Goal: Transaction & Acquisition: Purchase product/service

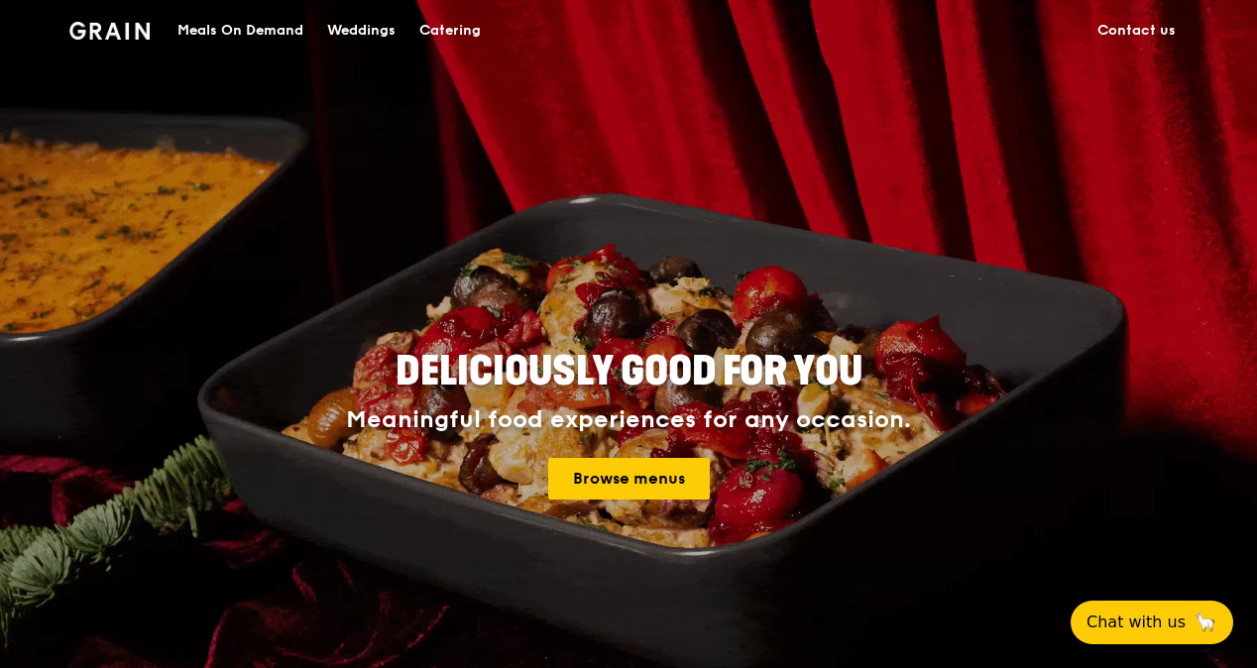
click at [237, 15] on div "Meals On Demand" at bounding box center [240, 30] width 126 height 59
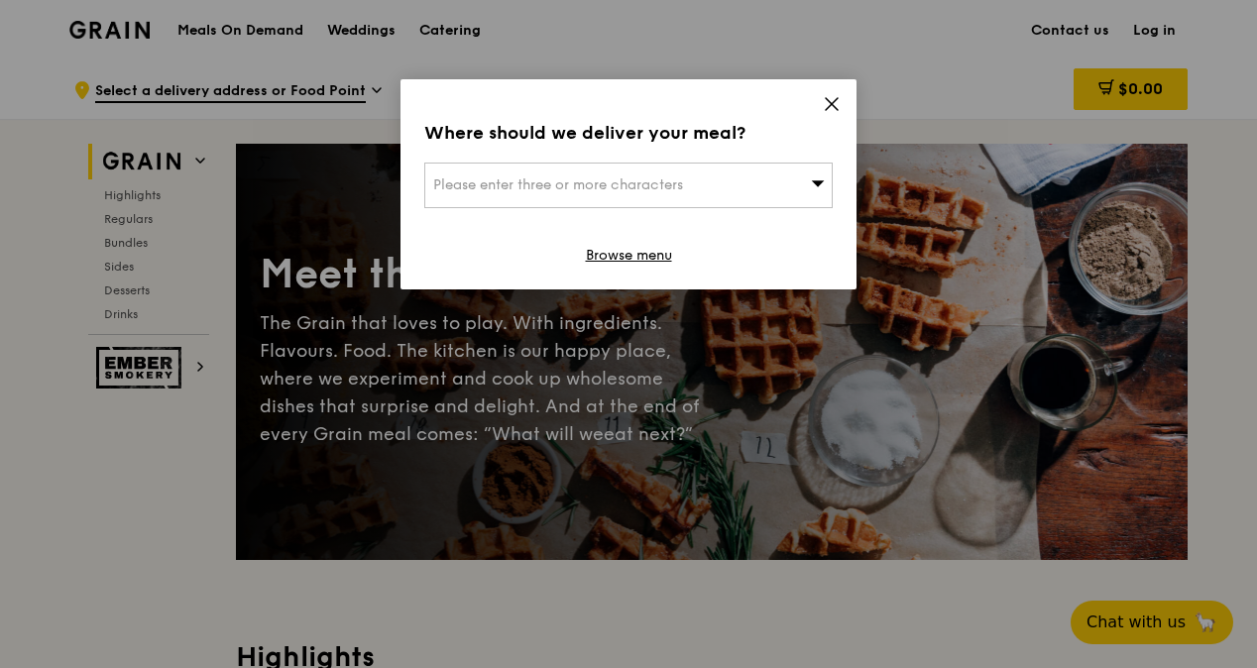
click at [842, 97] on div "Where should we deliver your meal? Please enter three or more characters Browse…" at bounding box center [628, 184] width 456 height 210
click at [827, 102] on icon at bounding box center [832, 104] width 18 height 18
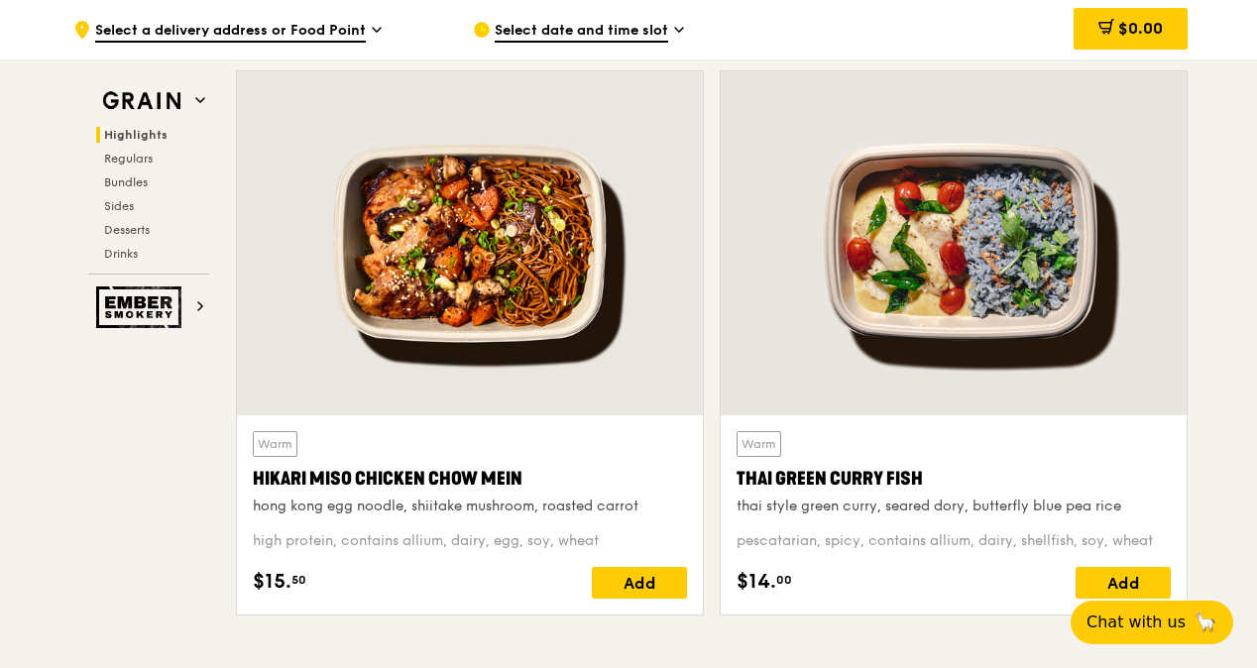
scroll to position [694, 0]
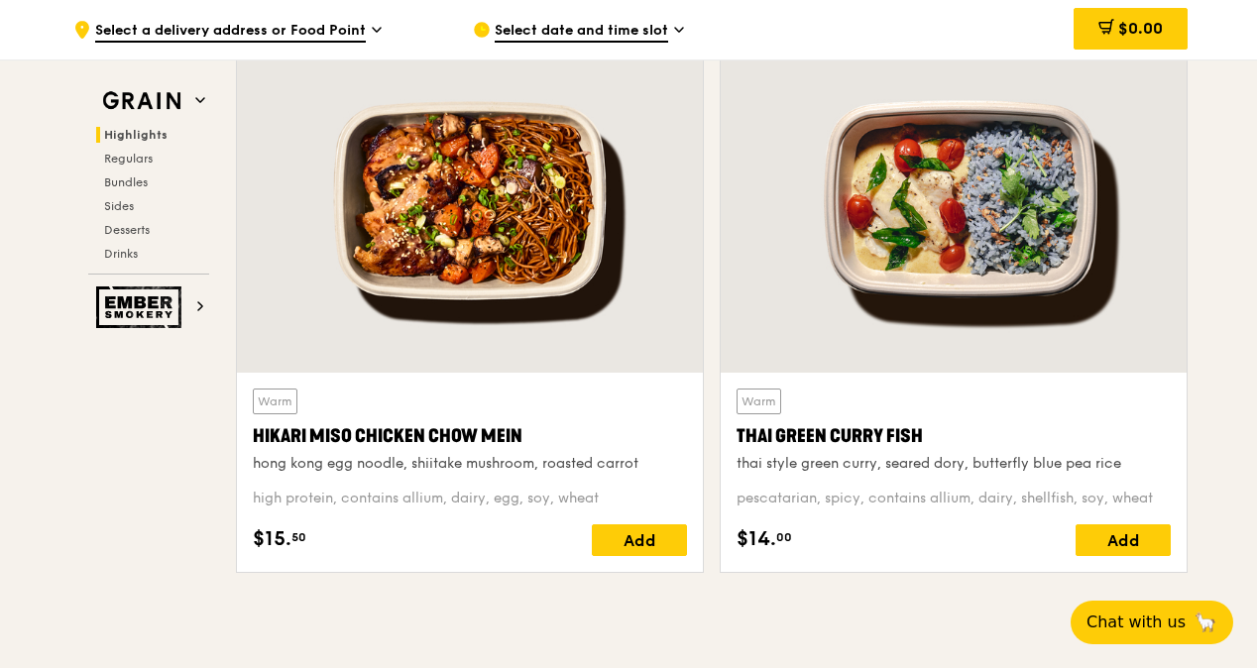
click at [375, 434] on div "Hikari Miso Chicken Chow Mein" at bounding box center [470, 436] width 434 height 28
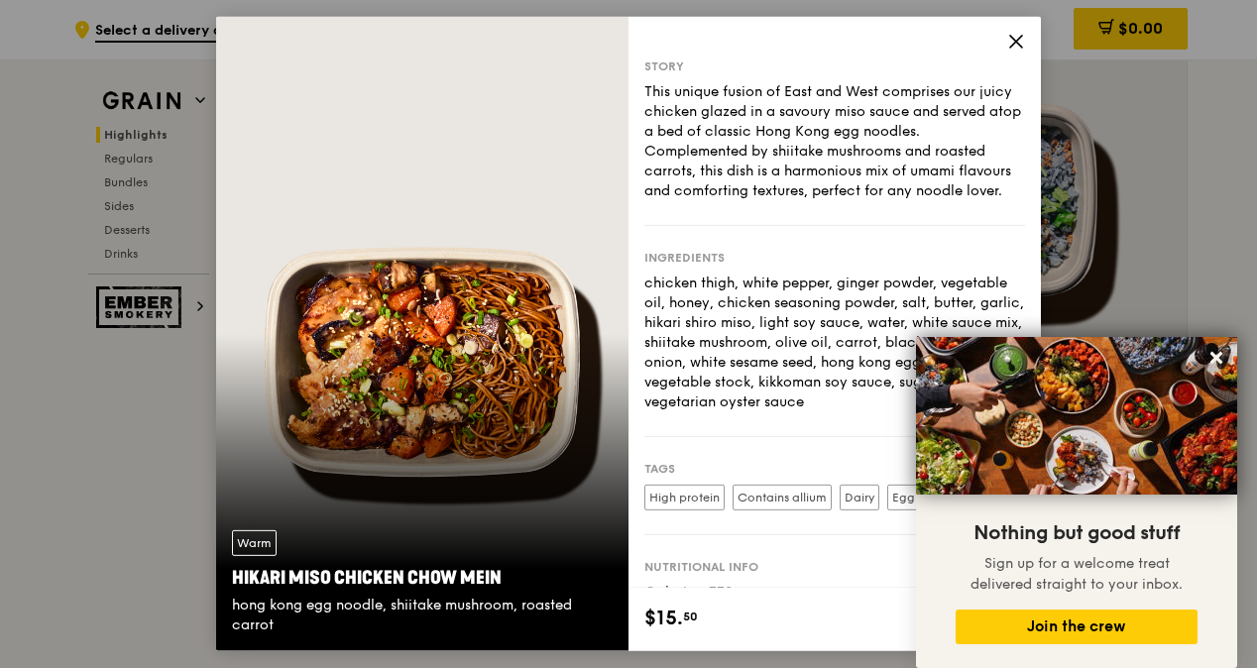
click at [1009, 33] on icon at bounding box center [1016, 42] width 18 height 18
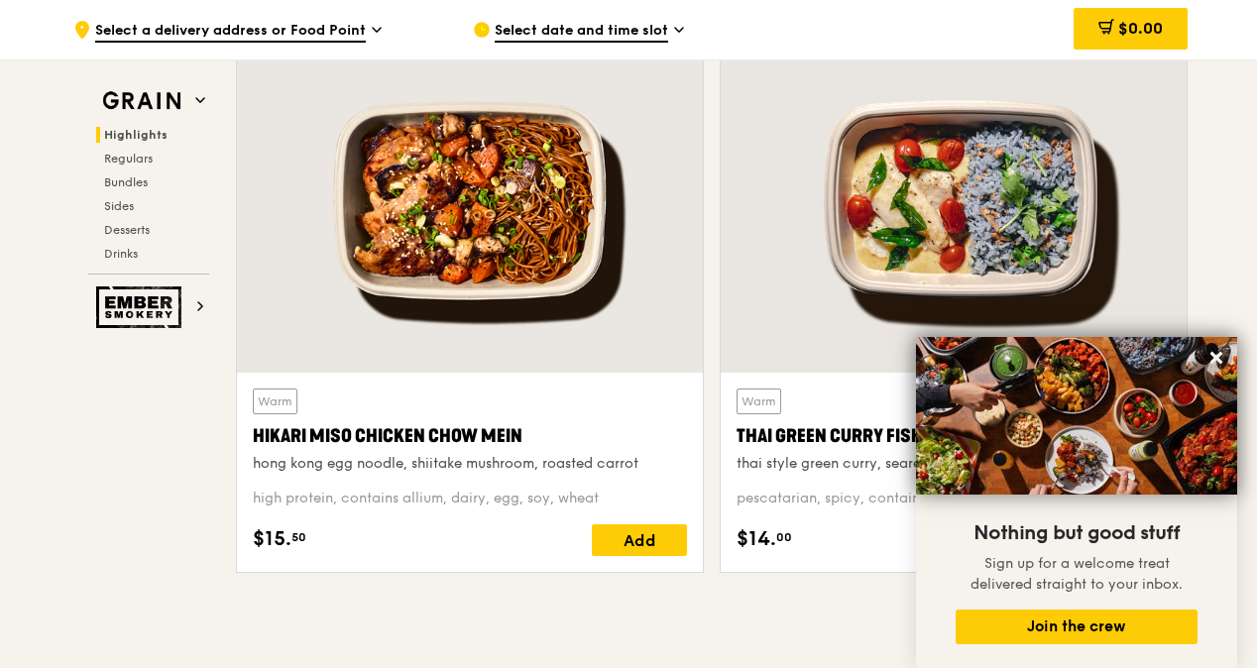
drag, startPoint x: 547, startPoint y: 433, endPoint x: 654, endPoint y: 477, distance: 115.6
click at [654, 477] on div "Warm Hikari Miso Chicken Chow Mein hong kong egg noodle, shiitake mushroom, roa…" at bounding box center [470, 473] width 434 height 168
click at [563, 483] on div "Warm Hikari Miso Chicken Chow Mein hong kong egg noodle, shiitake mushroom, roa…" at bounding box center [470, 473] width 434 height 168
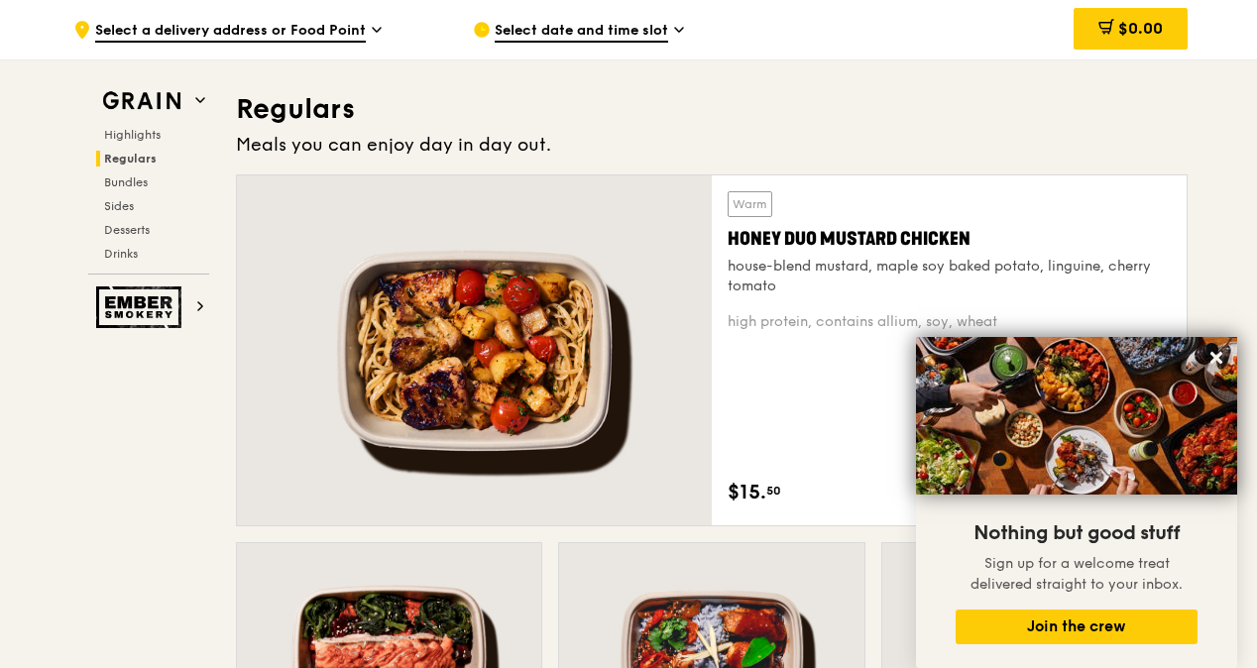
scroll to position [1289, 0]
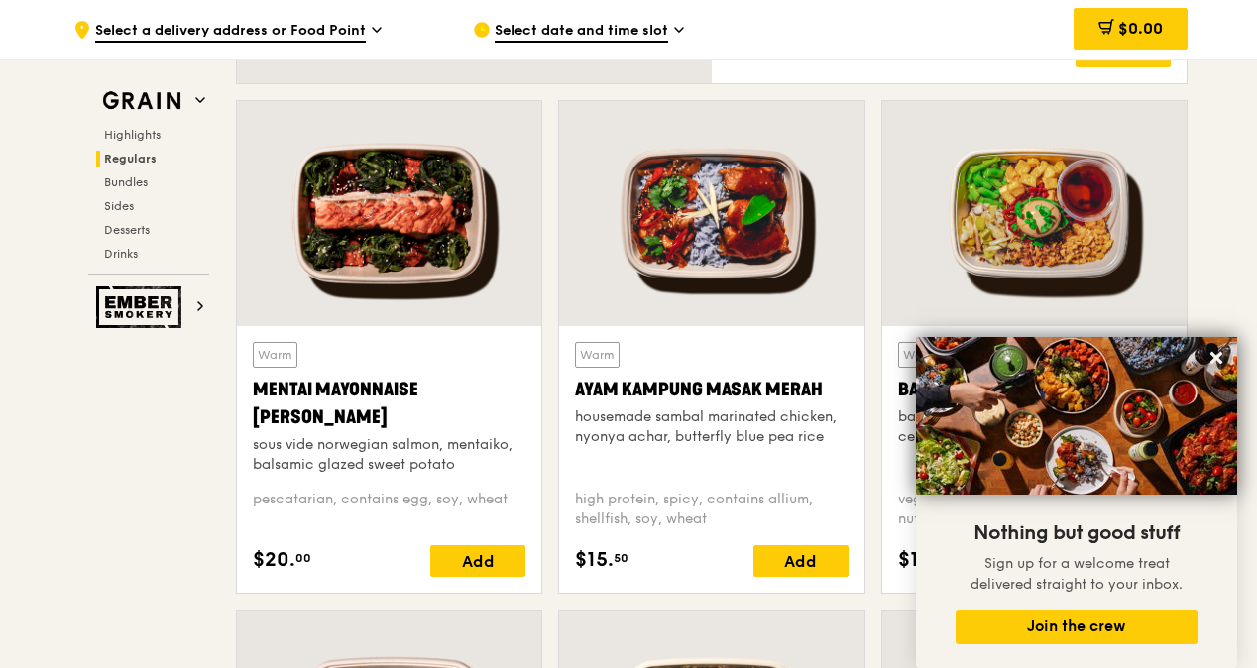
scroll to position [1784, 0]
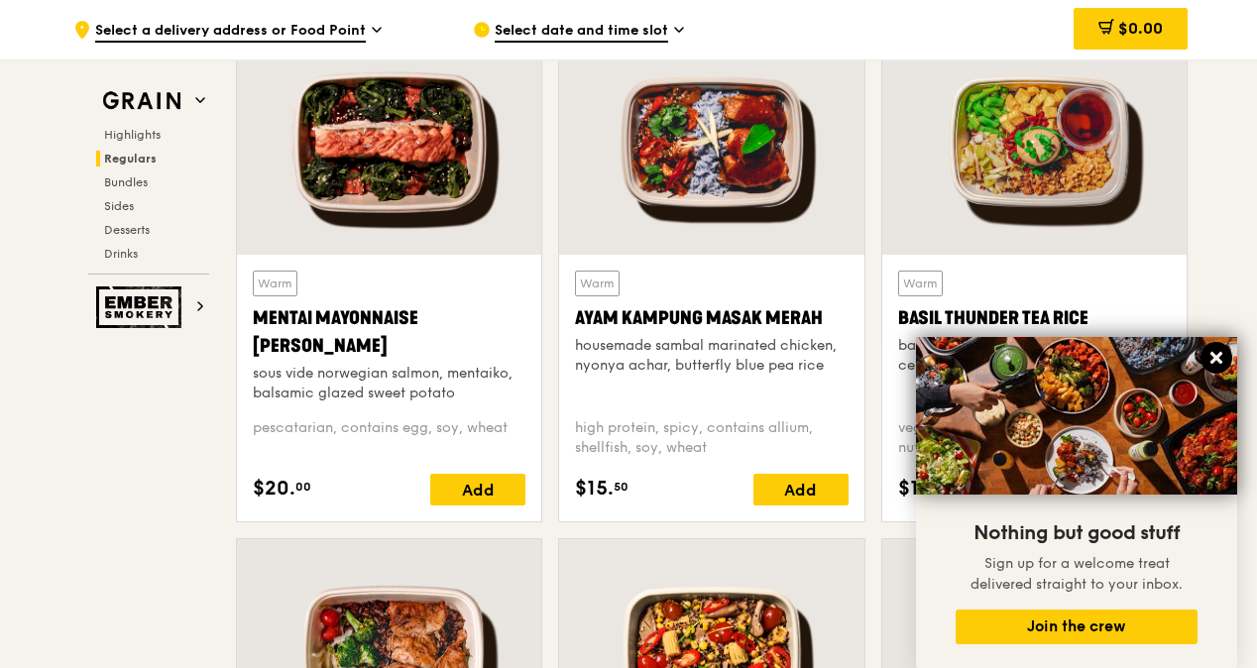
click at [1225, 359] on button at bounding box center [1216, 358] width 32 height 32
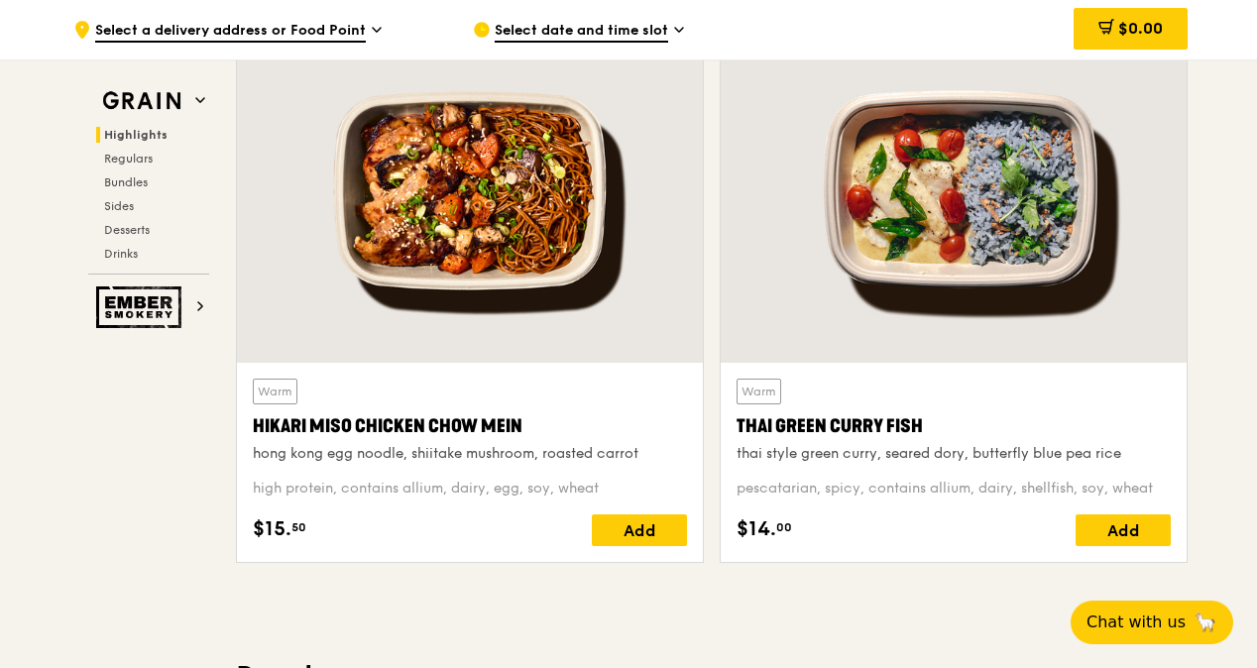
scroll to position [706, 0]
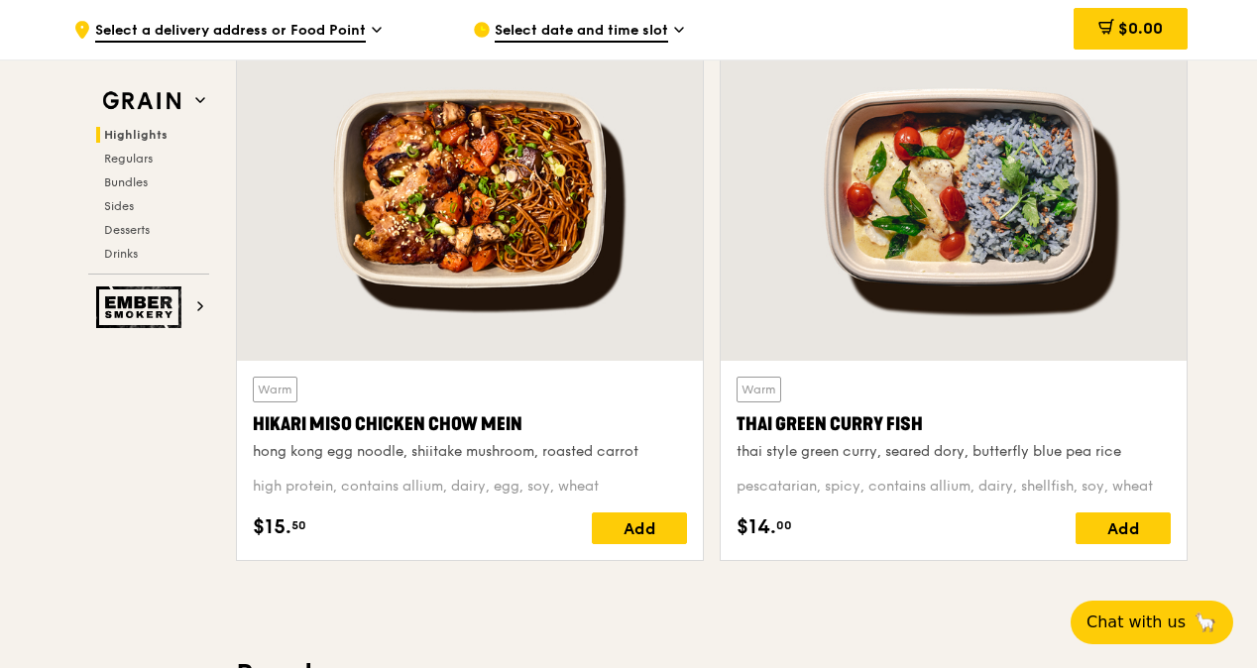
click at [482, 422] on div "Hikari Miso Chicken Chow Mein" at bounding box center [470, 424] width 434 height 28
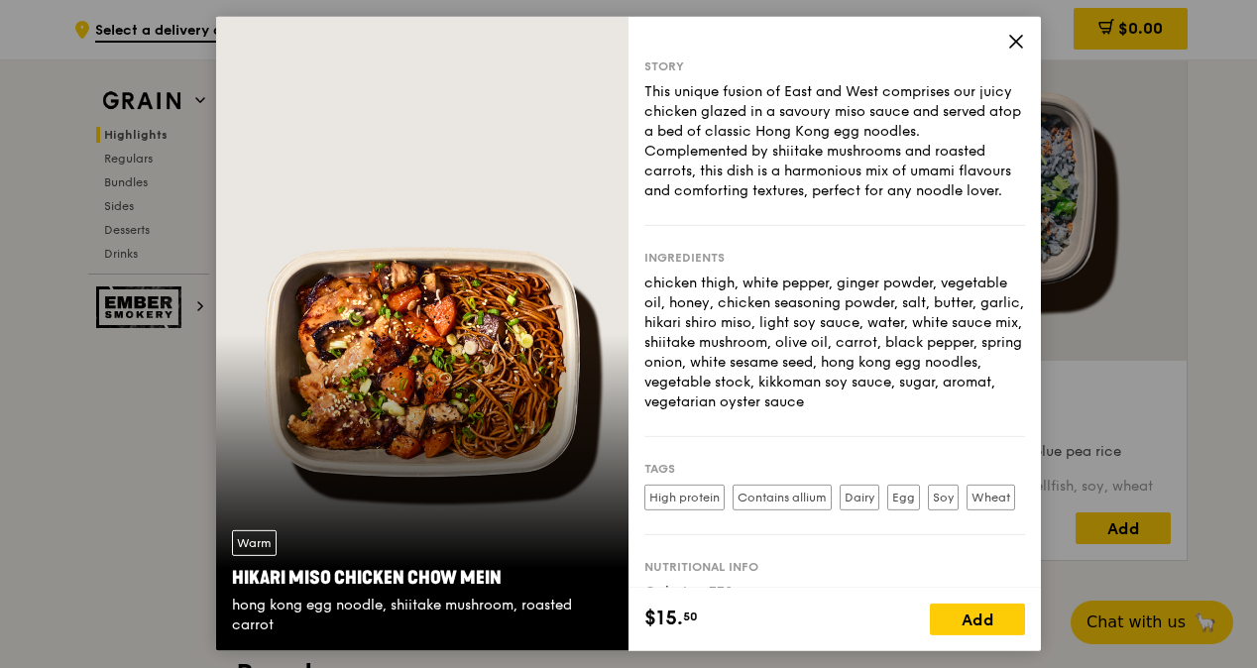
drag, startPoint x: 957, startPoint y: 424, endPoint x: 638, endPoint y: 301, distance: 341.1
click at [638, 301] on div "Story This unique fusion of East and West comprises our juicy chicken glazed in…" at bounding box center [835, 302] width 412 height 571
copy div "chicken thigh, white pepper, ginger powder, vegetable oil, honey, chicken seaso…"
click at [1017, 41] on icon at bounding box center [1016, 42] width 12 height 12
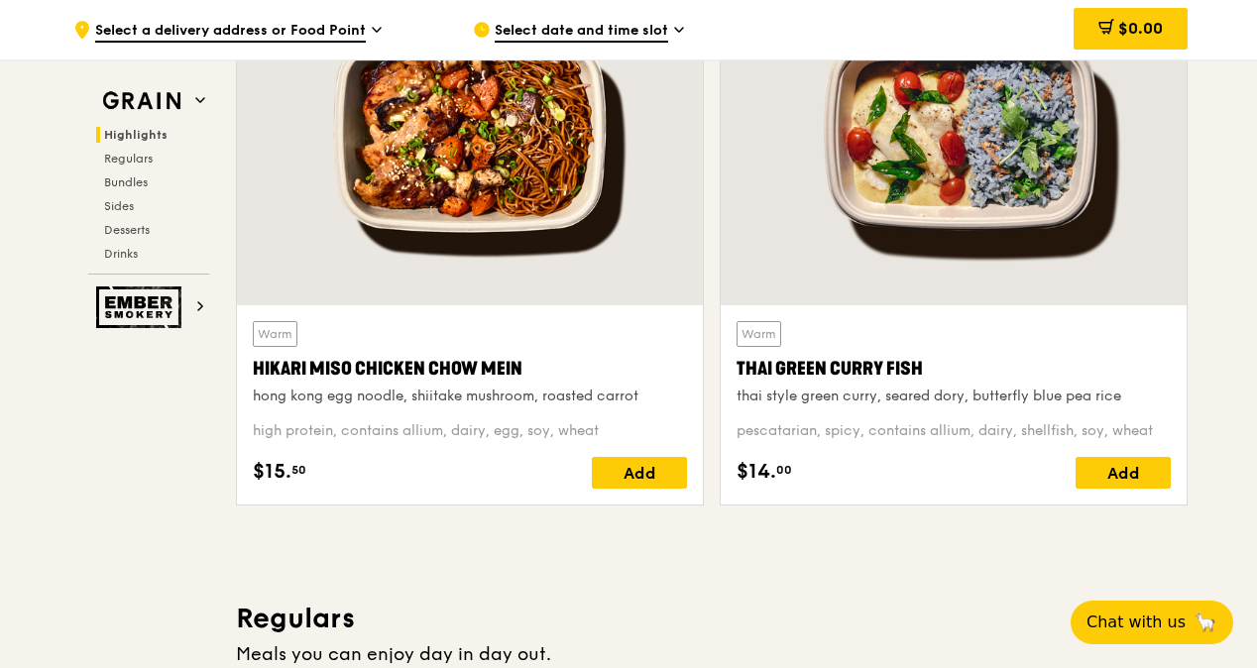
scroll to position [805, 0]
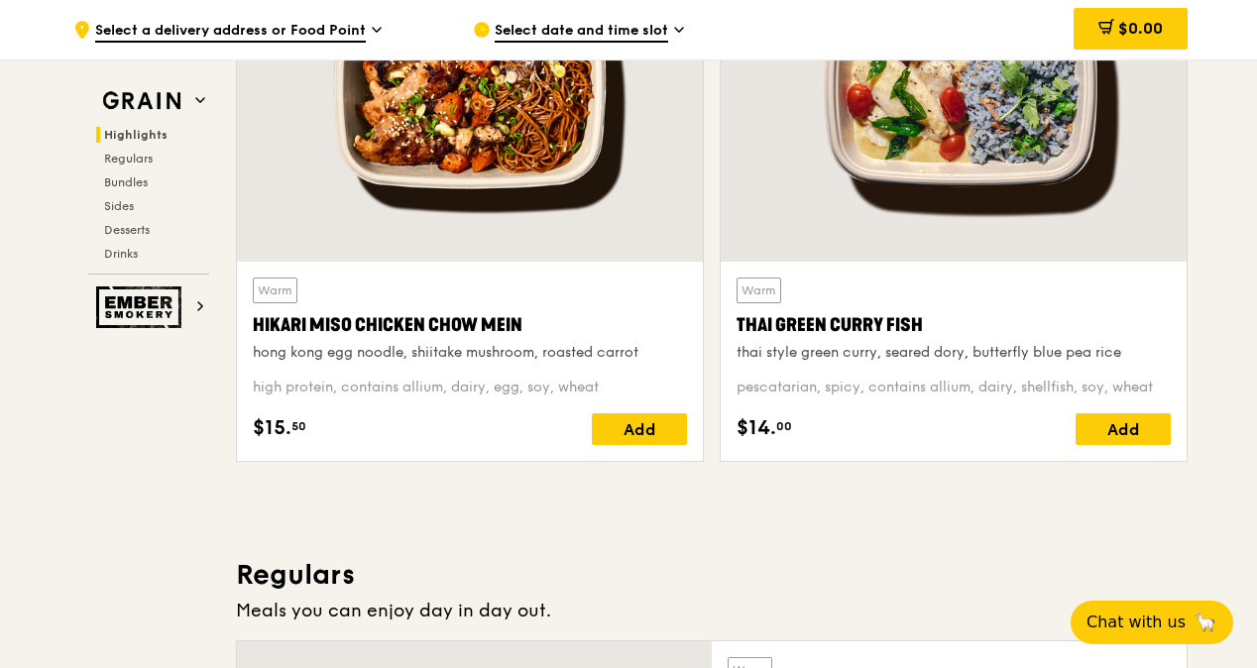
click at [525, 338] on div "Warm Hikari Miso Chicken Chow Mein hong kong egg noodle, shiitake mushroom, roa…" at bounding box center [470, 320] width 434 height 84
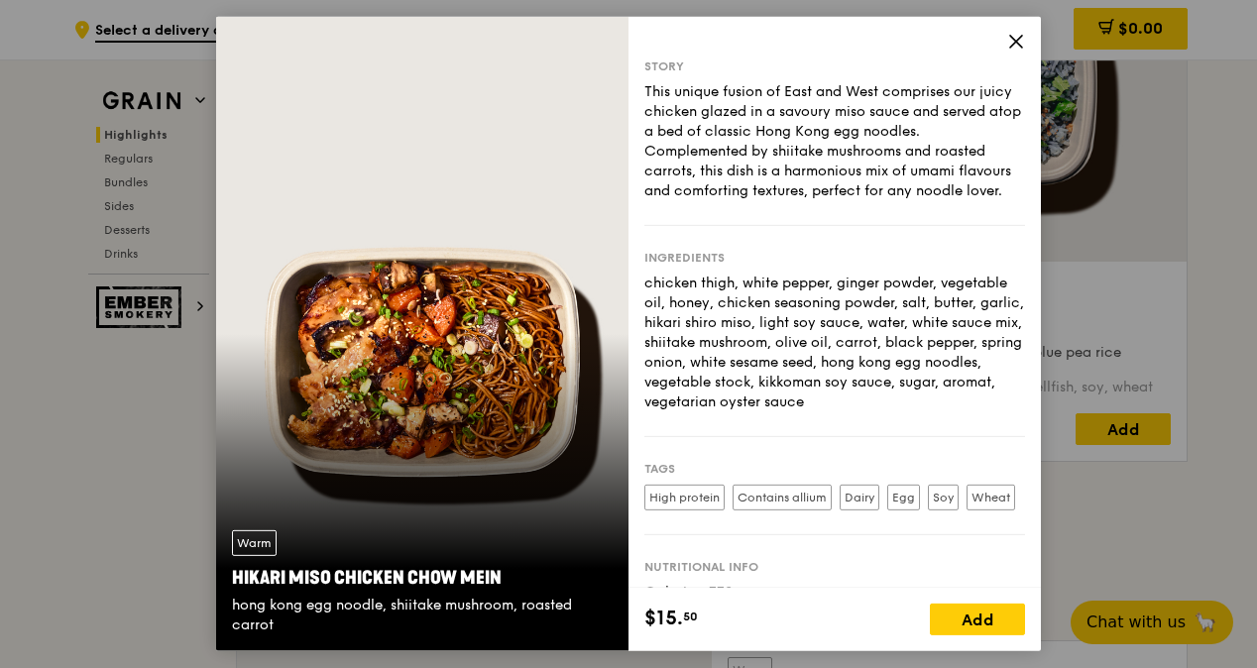
click at [1007, 47] on icon at bounding box center [1016, 42] width 18 height 18
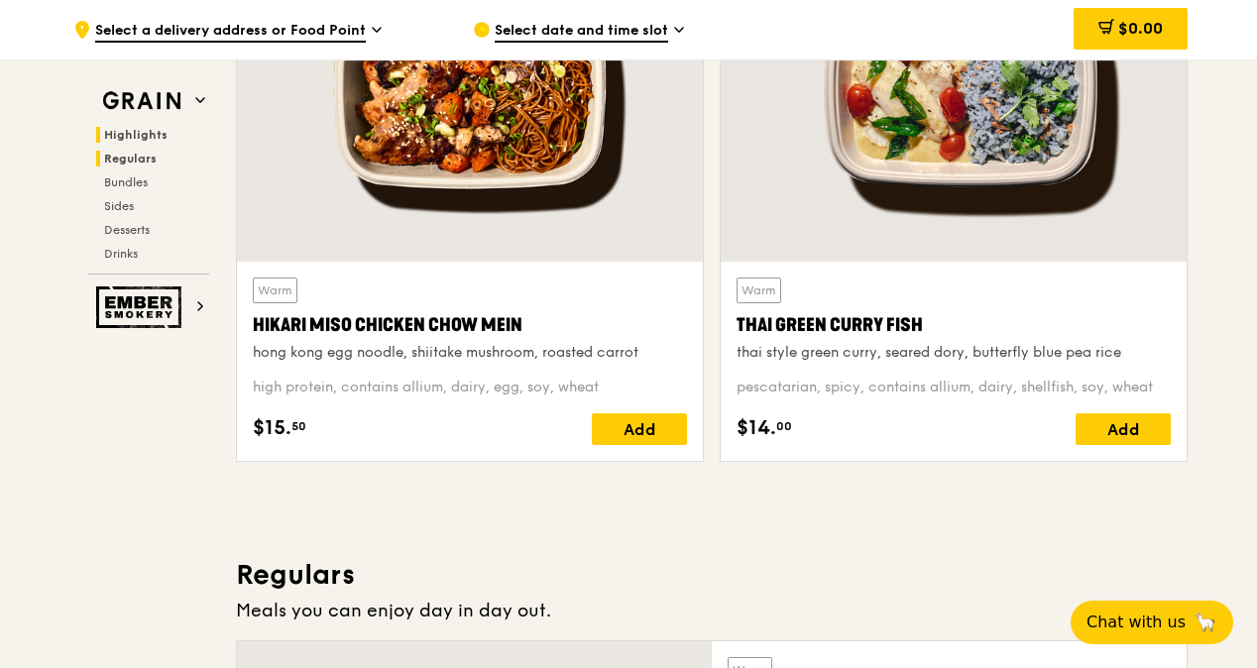
click at [138, 159] on span "Regulars" at bounding box center [130, 159] width 53 height 14
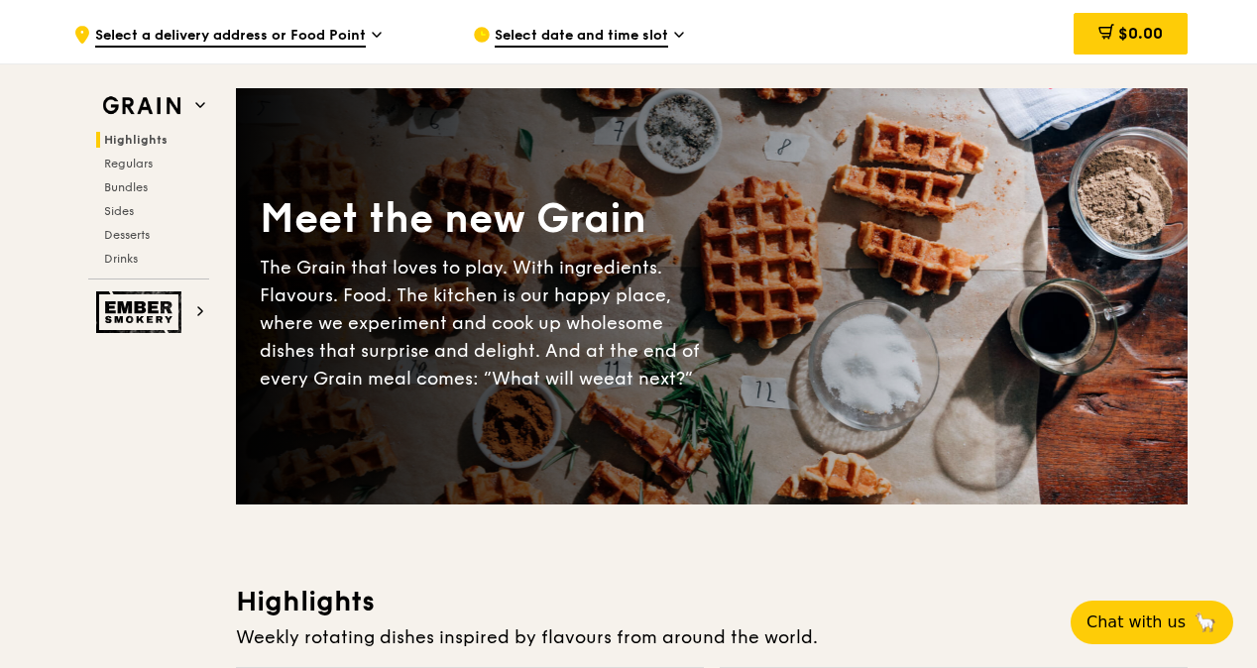
scroll to position [0, 0]
